Goal: Find specific page/section: Find specific page/section

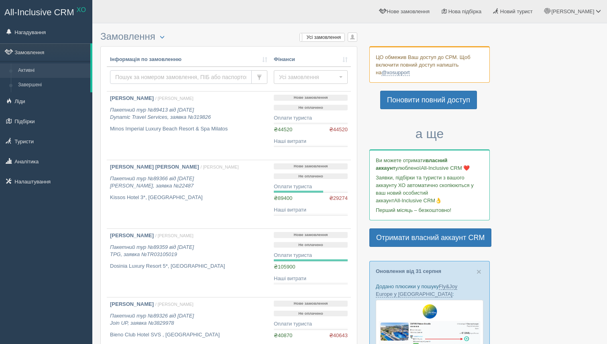
click at [136, 78] on input "text" at bounding box center [181, 77] width 142 height 14
click at [37, 145] on link "Туристи" at bounding box center [46, 141] width 92 height 18
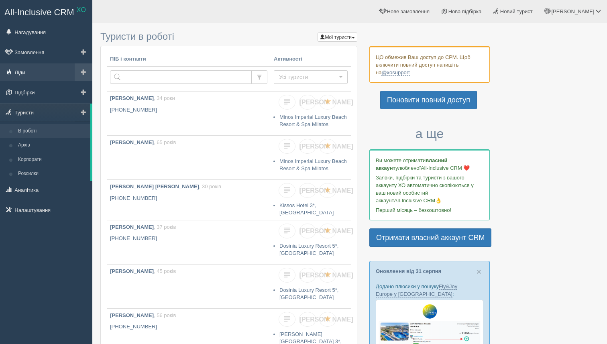
click at [29, 76] on link "Ліди" at bounding box center [46, 72] width 92 height 18
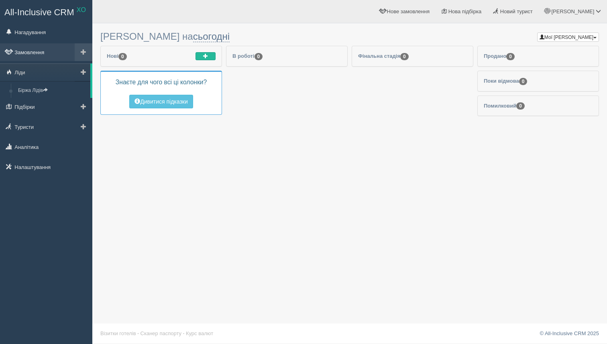
click at [33, 50] on link "Замовлення" at bounding box center [46, 52] width 92 height 18
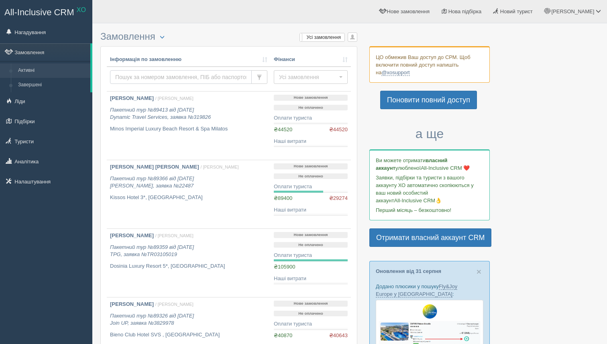
click at [152, 80] on input "text" at bounding box center [181, 77] width 142 height 14
type input "буц"
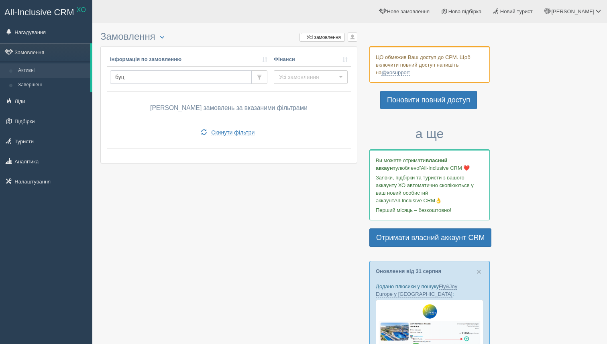
click at [188, 75] on input "буц" at bounding box center [181, 77] width 142 height 14
